Goal: Check status: Check status

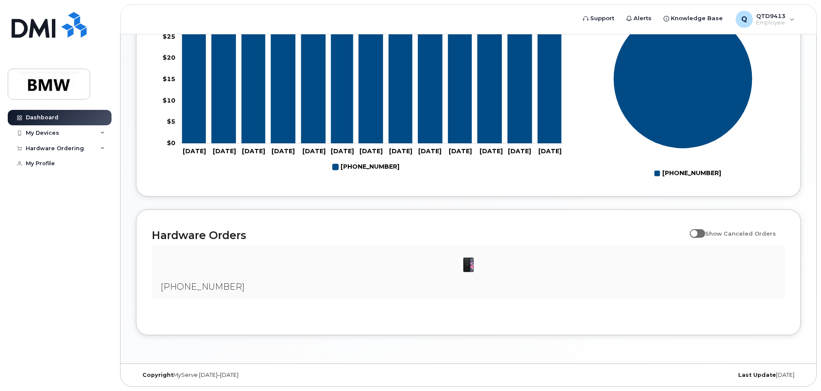
scroll to position [390, 0]
click at [465, 264] on img at bounding box center [468, 264] width 17 height 17
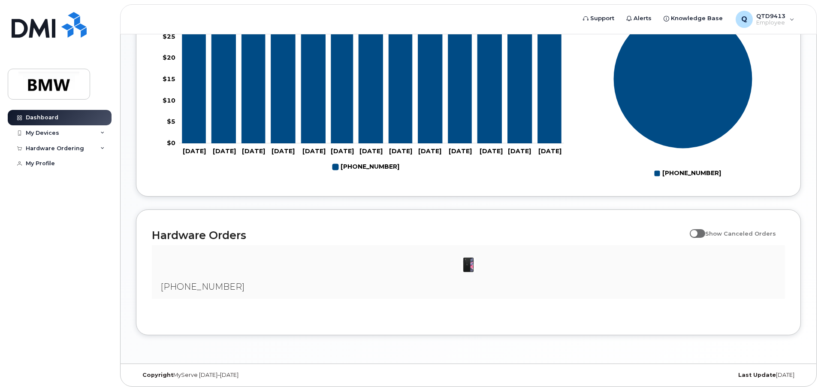
click at [465, 264] on img at bounding box center [468, 264] width 17 height 17
click at [465, 263] on img at bounding box center [468, 264] width 17 height 17
click at [464, 263] on img at bounding box center [468, 264] width 17 height 17
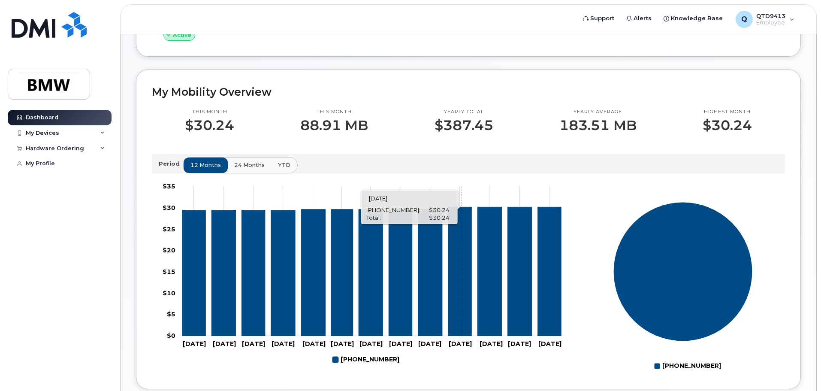
scroll to position [0, 0]
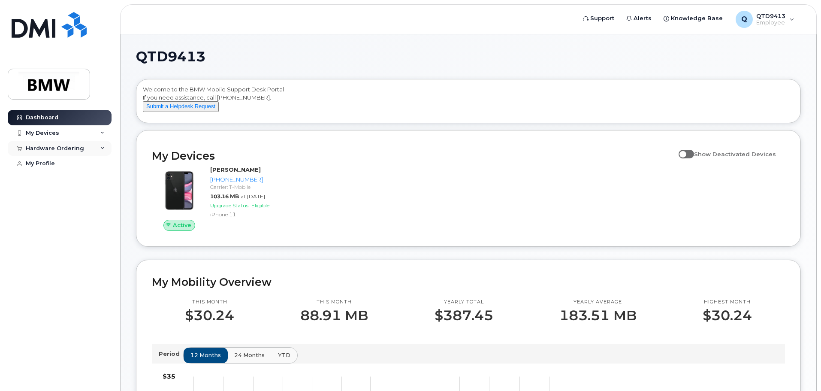
click at [36, 150] on div "Hardware Ordering" at bounding box center [55, 148] width 58 height 7
click at [62, 164] on link "My Orders" at bounding box center [67, 164] width 89 height 16
